Goal: Navigation & Orientation: Understand site structure

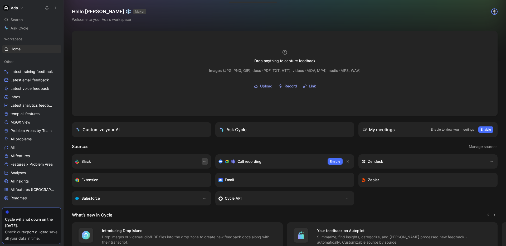
click at [202, 160] on button "button" at bounding box center [205, 161] width 6 height 6
click at [14, 8] on h1 "Ada" at bounding box center [14, 8] width 7 height 5
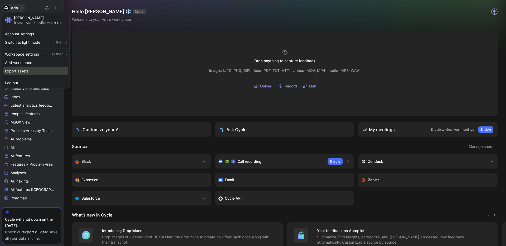
click at [30, 72] on div "Export assets" at bounding box center [35, 71] width 65 height 8
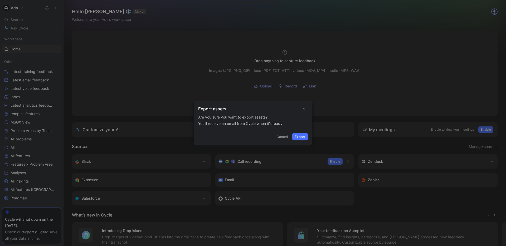
click at [303, 110] on icon "button" at bounding box center [304, 109] width 4 height 4
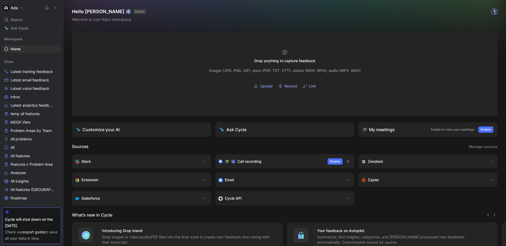
click at [14, 8] on h1 "Ada" at bounding box center [14, 8] width 7 height 5
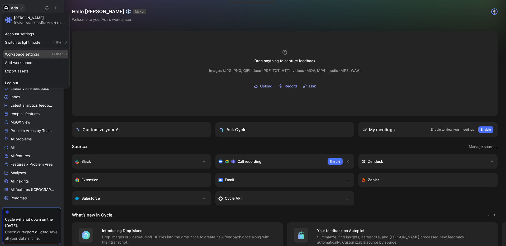
click at [33, 50] on div "Workspace settings G then S" at bounding box center [35, 54] width 65 height 8
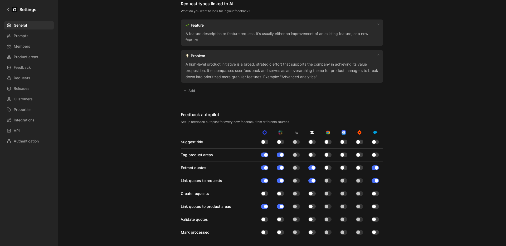
scroll to position [378, 0]
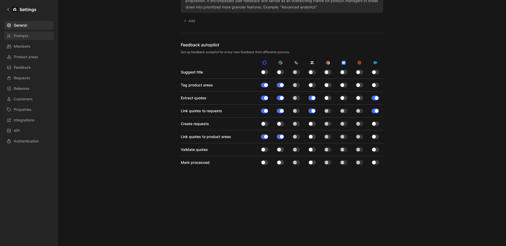
click at [31, 40] on link "Prompts" at bounding box center [29, 36] width 50 height 8
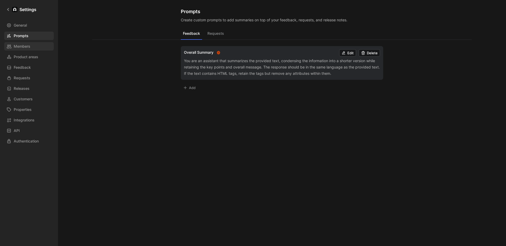
click at [32, 46] on link "Members" at bounding box center [29, 46] width 50 height 8
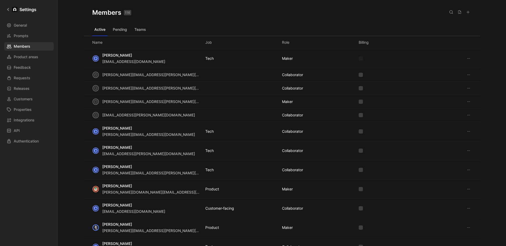
click at [35, 51] on div "General Prompts Members Product areas Feedback Requests Releases Customers Prop…" at bounding box center [30, 83] width 53 height 124
click at [33, 59] on span "Product areas" at bounding box center [26, 57] width 24 height 6
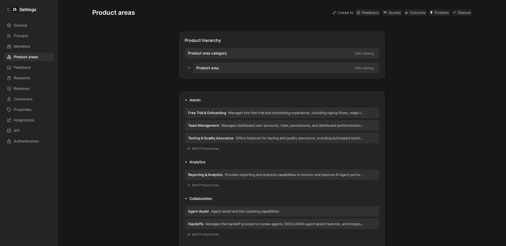
click at [23, 136] on div "General Prompts Members Product areas Feedback Requests Releases Customers Prop…" at bounding box center [30, 83] width 53 height 124
click at [28, 134] on link "API" at bounding box center [29, 130] width 50 height 8
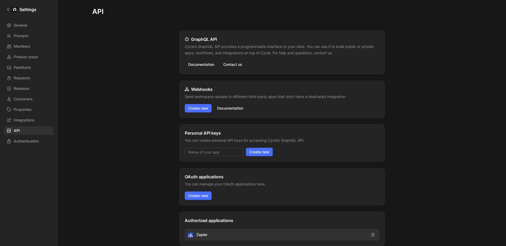
scroll to position [74, 0]
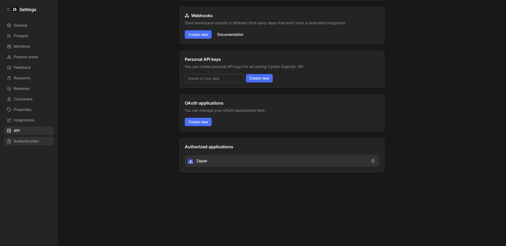
click at [28, 141] on span "Authentication" at bounding box center [26, 141] width 25 height 6
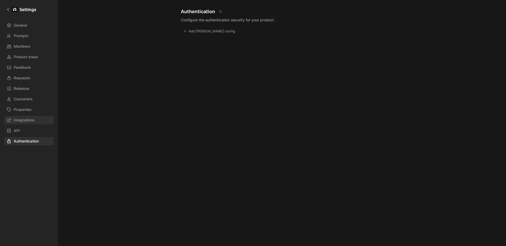
click at [29, 119] on span "Integrations" at bounding box center [24, 120] width 21 height 6
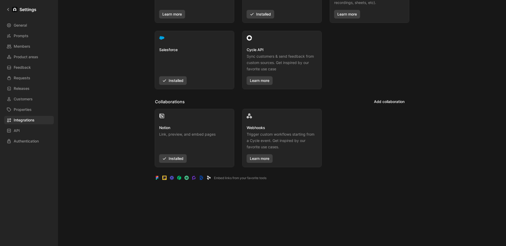
scroll to position [144, 0]
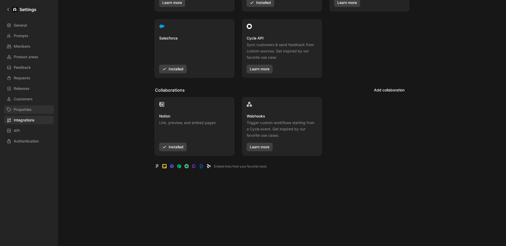
click at [31, 110] on span "Properties" at bounding box center [23, 109] width 18 height 6
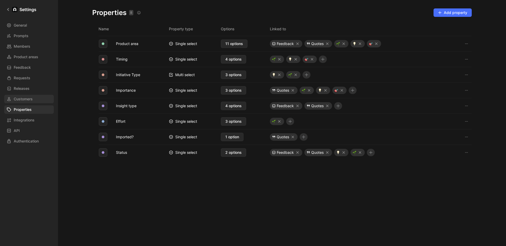
click at [32, 101] on span "Customers" at bounding box center [23, 99] width 19 height 6
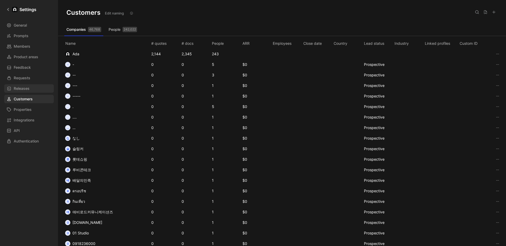
click at [28, 88] on span "Releases" at bounding box center [22, 88] width 16 height 6
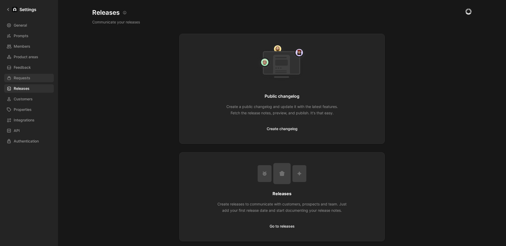
click at [31, 75] on link "Requests" at bounding box center [29, 78] width 50 height 8
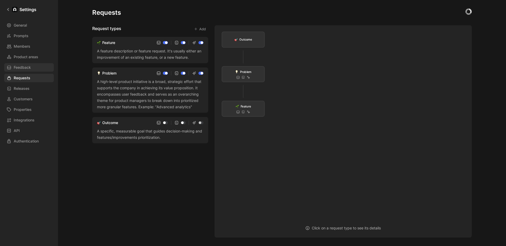
click at [29, 64] on span "Feedback" at bounding box center [22, 67] width 17 height 6
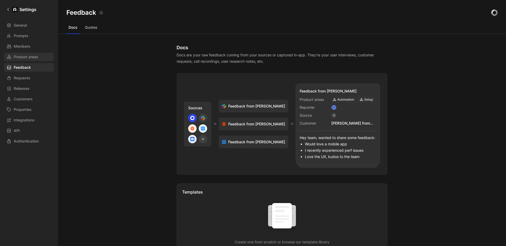
click at [30, 57] on span "Product areas" at bounding box center [26, 57] width 24 height 6
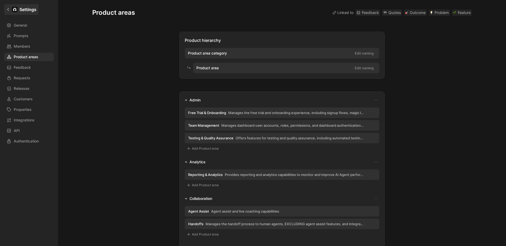
click at [32, 12] on h1 "Settings" at bounding box center [27, 9] width 17 height 6
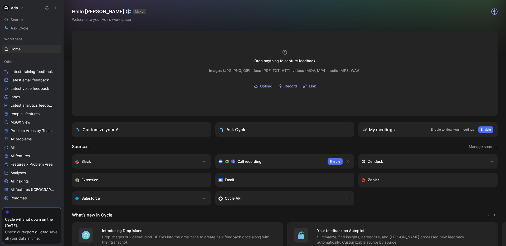
click at [22, 7] on button "Ada" at bounding box center [13, 7] width 23 height 7
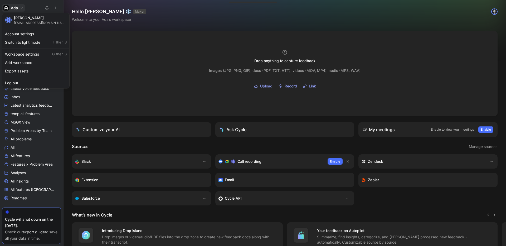
click at [417, 198] on div at bounding box center [253, 123] width 506 height 246
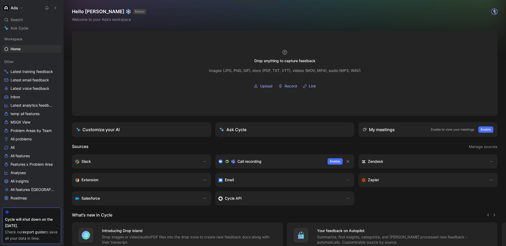
click at [13, 6] on h1 "Ada" at bounding box center [14, 8] width 7 height 5
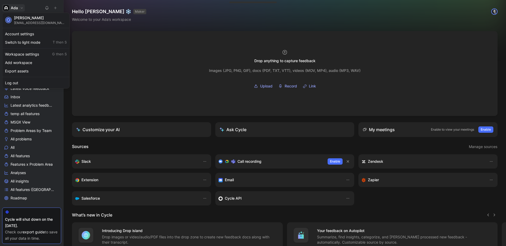
click at [191, 27] on div at bounding box center [253, 123] width 506 height 246
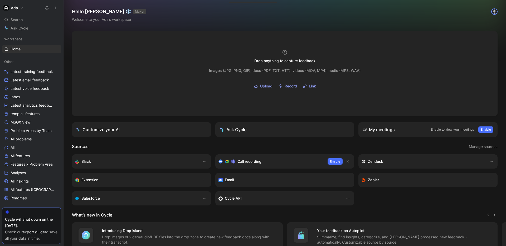
click at [23, 9] on button "Ada" at bounding box center [13, 7] width 23 height 7
